Goal: Task Accomplishment & Management: Manage account settings

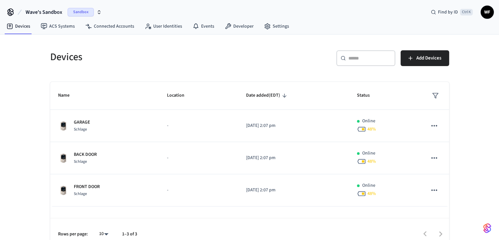
click at [61, 12] on span "Wave's Sandbox" at bounding box center [44, 12] width 37 height 8
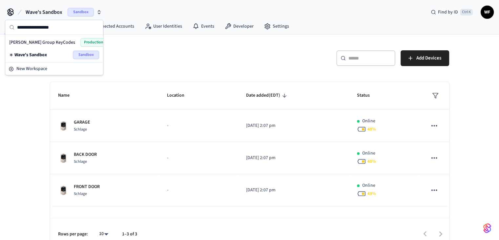
click at [49, 44] on span "[PERSON_NAME] Group KeyCodes" at bounding box center [42, 42] width 66 height 7
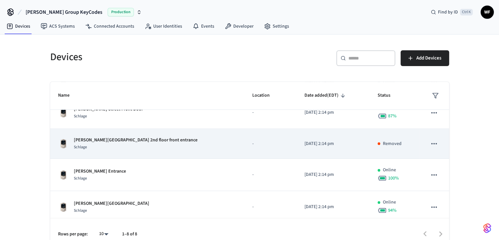
scroll to position [144, 0]
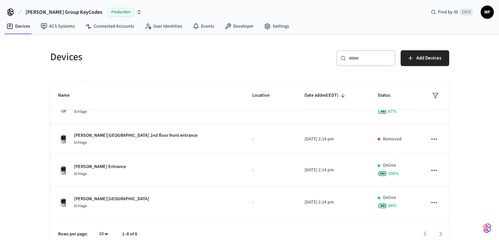
click at [14, 164] on div "Devices ​ ​ Add Devices Name Location Date added (EDT) Status Arnold 2nd floor,…" at bounding box center [249, 141] width 499 height 215
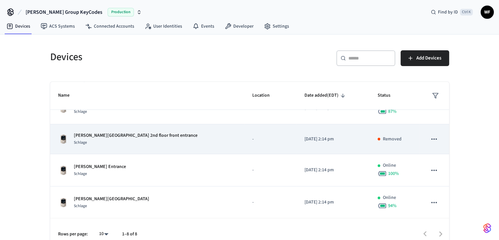
click at [125, 146] on td "Arnold Street 2nd floor front entrance Schlage" at bounding box center [147, 139] width 194 height 30
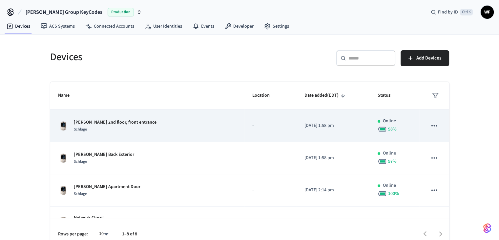
click at [130, 130] on div "Schlage" at bounding box center [115, 129] width 83 height 7
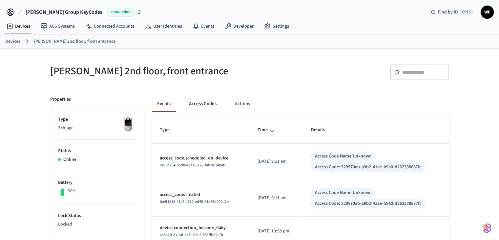
click at [214, 102] on button "Access Codes" at bounding box center [203, 104] width 38 height 16
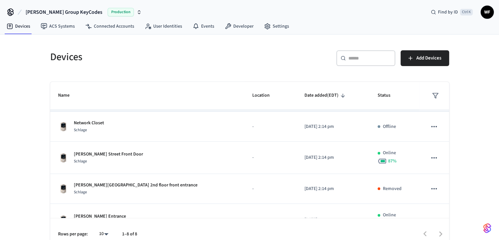
scroll to position [98, 0]
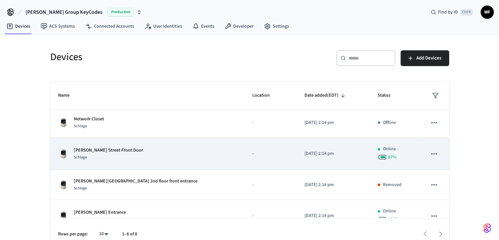
click at [149, 150] on div "Arnold Street Front Door Schlage" at bounding box center [147, 154] width 179 height 14
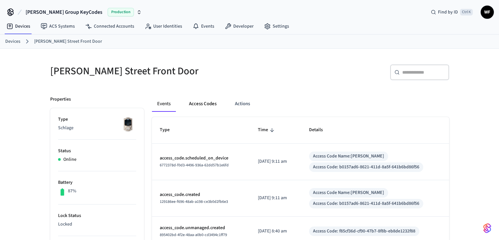
click at [211, 102] on button "Access Codes" at bounding box center [203, 104] width 38 height 16
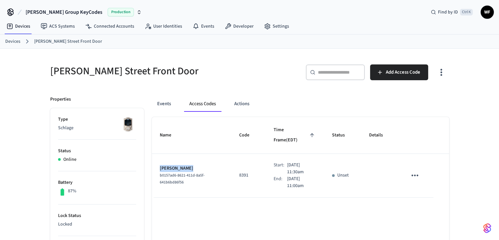
drag, startPoint x: 190, startPoint y: 158, endPoint x: 159, endPoint y: 157, distance: 30.9
click at [159, 157] on td "Andrea Britto b0157ad6-8621-411d-8a5f-641b6bd86f56" at bounding box center [192, 176] width 80 height 44
copy p "[PERSON_NAME]"
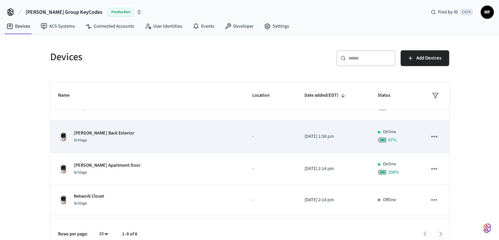
scroll to position [33, 0]
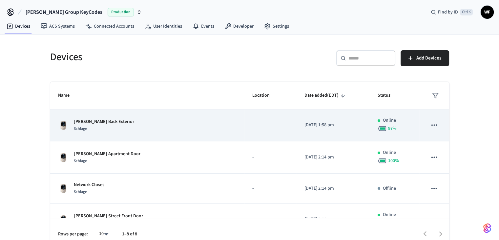
click at [143, 134] on td "[PERSON_NAME] Back Exterior Schlage" at bounding box center [147, 125] width 194 height 32
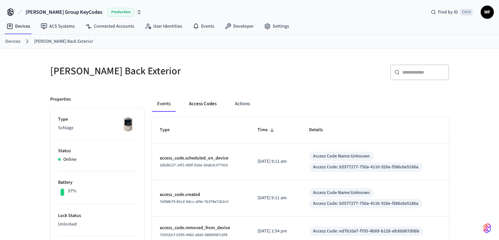
click at [215, 108] on button "Access Codes" at bounding box center [203, 104] width 38 height 16
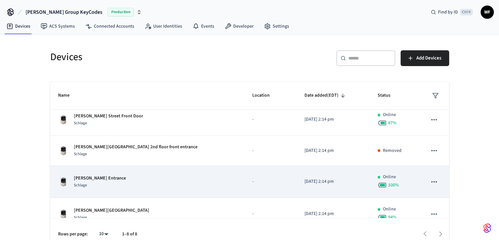
scroll to position [144, 0]
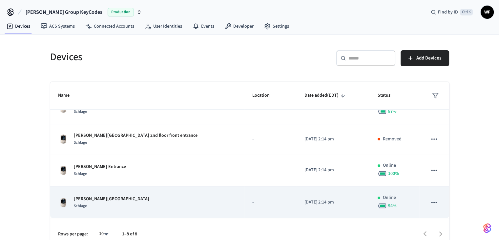
click at [194, 203] on div "Arnold Street 2nd floor Entrance Schlage" at bounding box center [147, 202] width 179 height 14
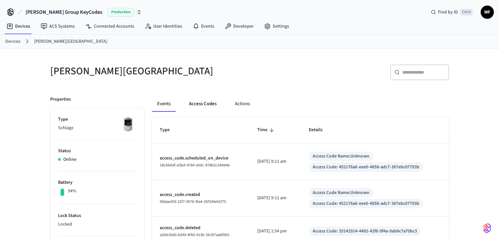
click at [215, 105] on button "Access Codes" at bounding box center [203, 104] width 38 height 16
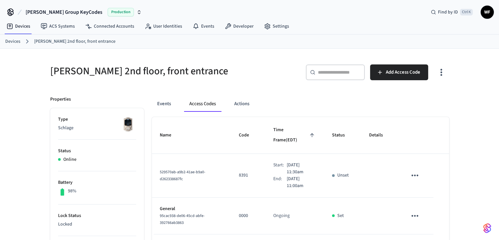
click at [416, 170] on icon "sticky table" at bounding box center [415, 175] width 10 height 10
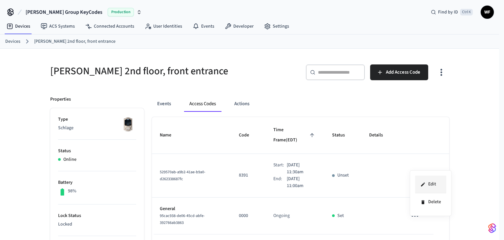
click at [425, 179] on li "Edit" at bounding box center [430, 184] width 31 height 18
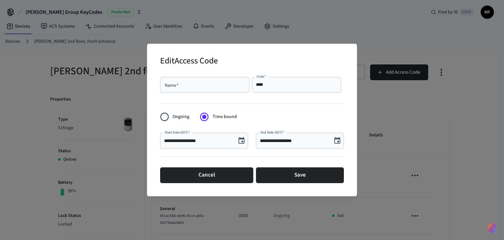
click at [215, 85] on input "Name   *" at bounding box center [204, 84] width 81 height 7
paste input "**********"
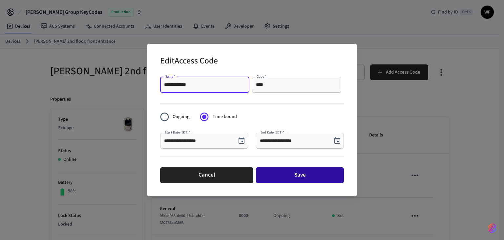
type input "**********"
click at [317, 171] on button "Save" at bounding box center [300, 175] width 88 height 16
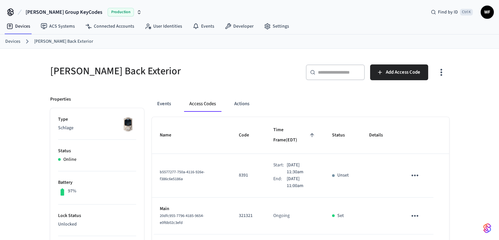
click at [415, 170] on icon "sticky table" at bounding box center [415, 175] width 10 height 10
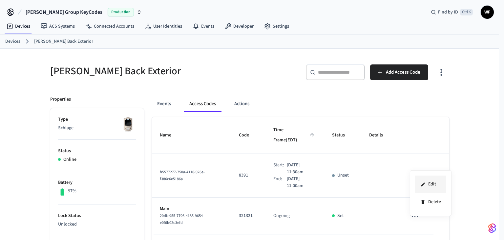
click at [418, 178] on li "Edit" at bounding box center [430, 184] width 31 height 18
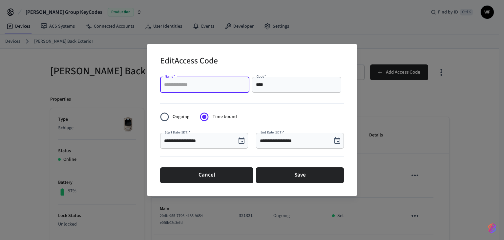
click at [222, 83] on input "Name   *" at bounding box center [204, 84] width 81 height 7
paste input "**********"
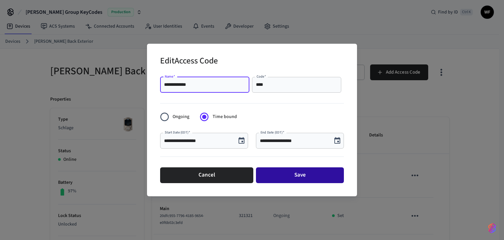
type input "**********"
click at [274, 174] on button "Save" at bounding box center [300, 175] width 88 height 16
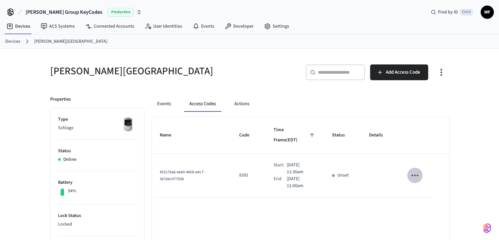
click at [419, 170] on icon "sticky table" at bounding box center [415, 175] width 10 height 10
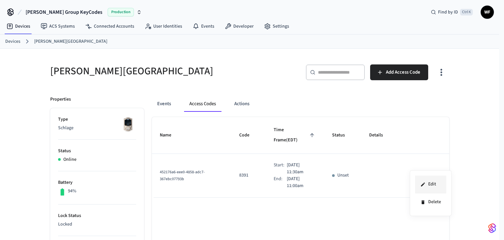
click at [418, 182] on li "Edit" at bounding box center [430, 184] width 31 height 18
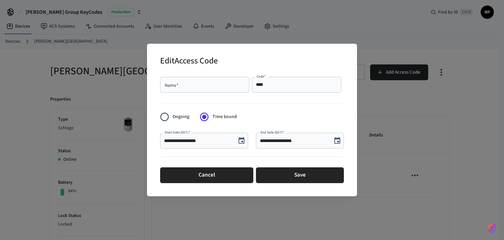
click at [195, 84] on input "Name   *" at bounding box center [204, 84] width 81 height 7
paste input "**********"
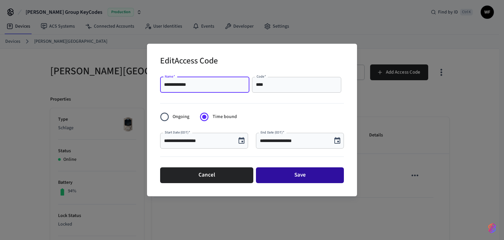
type input "**********"
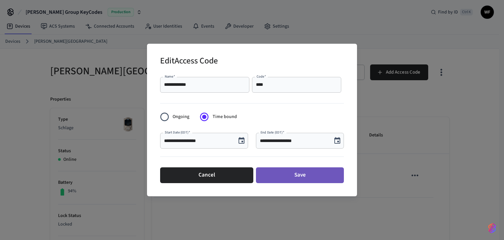
click at [298, 171] on button "Save" at bounding box center [300, 175] width 88 height 16
